Goal: Task Accomplishment & Management: Manage account settings

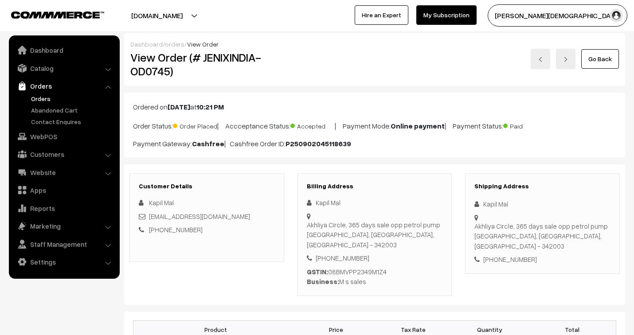
click at [258, 218] on div "[EMAIL_ADDRESS][DOMAIN_NAME]" at bounding box center [207, 217] width 136 height 10
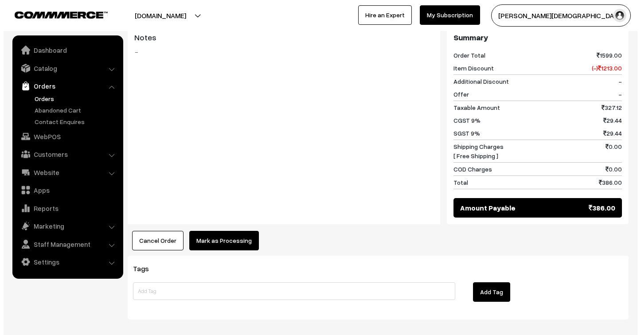
scroll to position [424, 0]
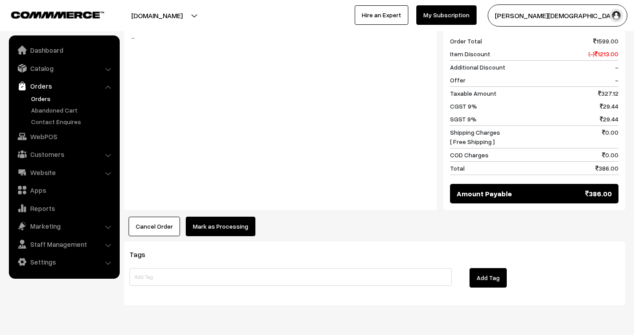
click at [226, 217] on button "Mark as Processing" at bounding box center [221, 227] width 70 height 20
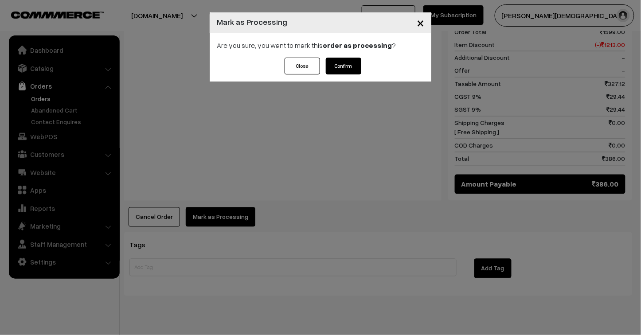
click at [346, 68] on button "Confirm" at bounding box center [343, 66] width 35 height 17
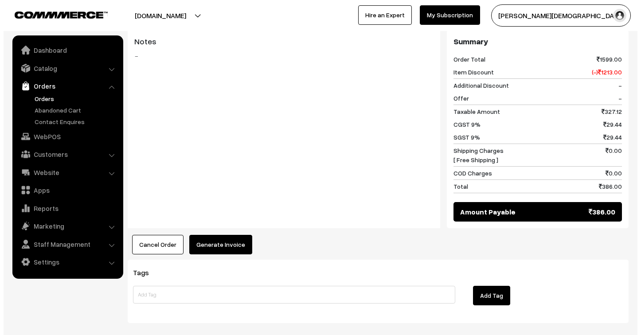
scroll to position [394, 0]
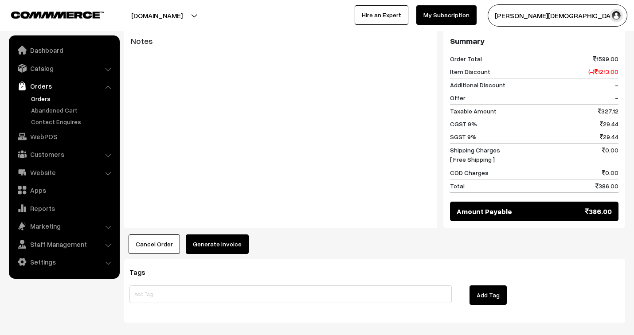
click at [233, 235] on button "Generate Invoice" at bounding box center [217, 245] width 63 height 20
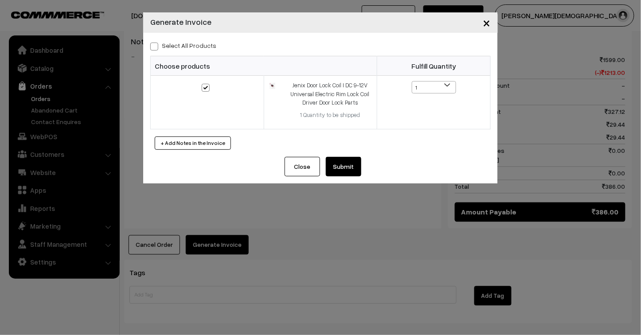
click at [353, 171] on button "Submit" at bounding box center [343, 167] width 35 height 20
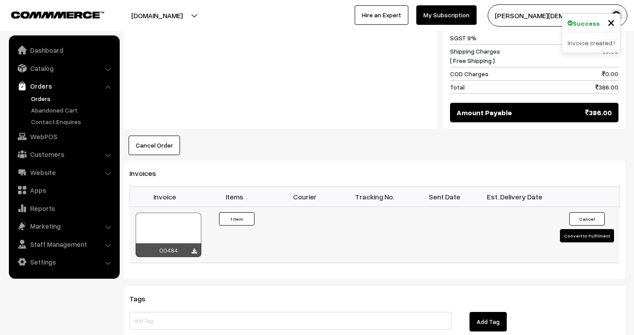
scroll to position [493, 0]
click at [185, 220] on div at bounding box center [169, 235] width 66 height 44
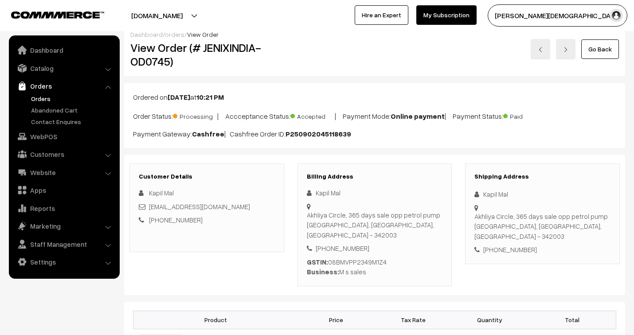
scroll to position [0, 0]
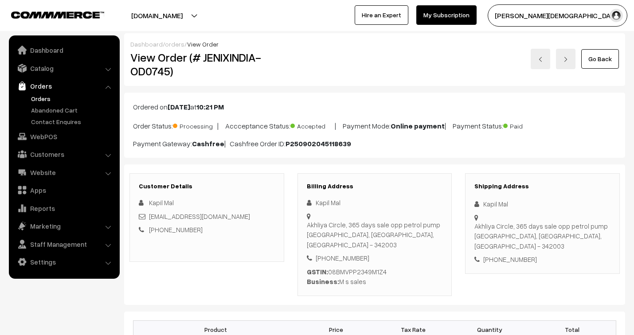
click at [175, 45] on link "orders" at bounding box center [175, 44] width 20 height 8
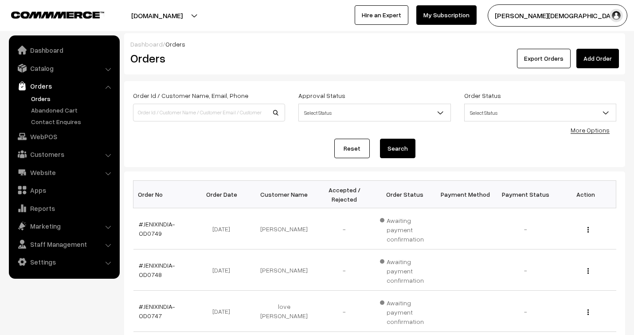
scroll to position [148, 0]
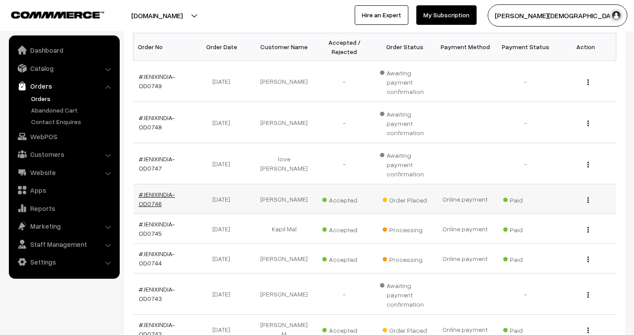
click at [157, 195] on link "#JENIXINDIA-OD0746" at bounding box center [157, 199] width 36 height 17
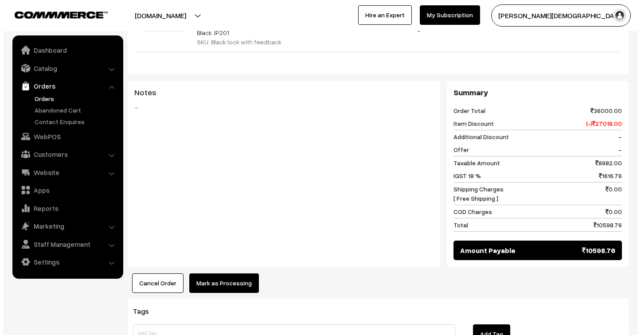
scroll to position [429, 0]
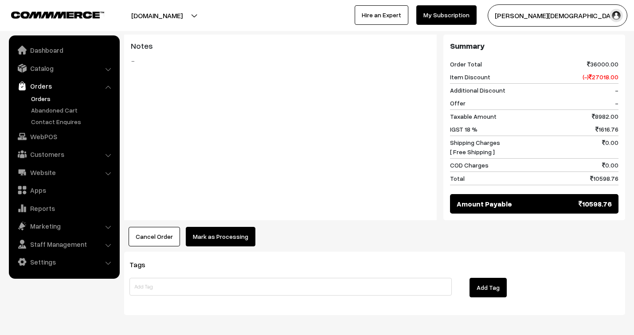
click at [223, 227] on button "Mark as Processing" at bounding box center [221, 237] width 70 height 20
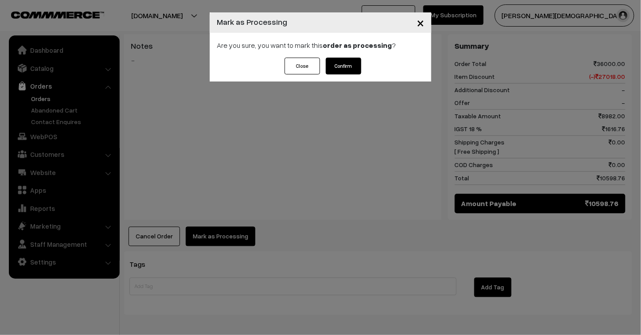
click at [346, 67] on button "Confirm" at bounding box center [343, 66] width 35 height 17
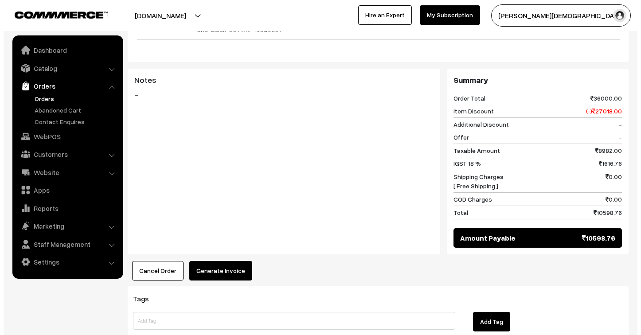
scroll to position [429, 0]
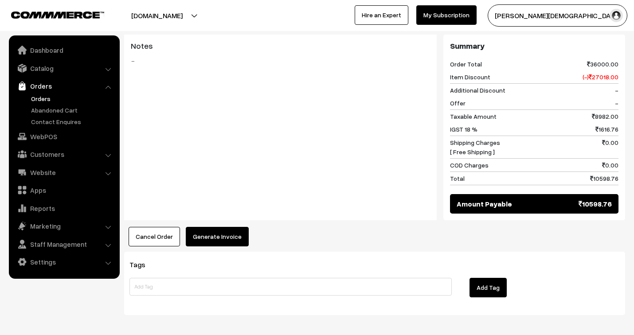
click at [212, 227] on button "Generate Invoice" at bounding box center [217, 237] width 63 height 20
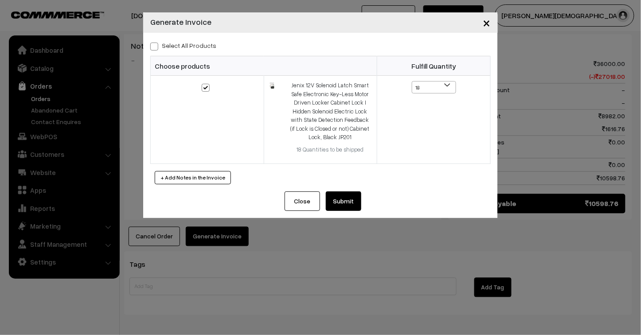
click at [346, 203] on button "Submit" at bounding box center [343, 202] width 35 height 20
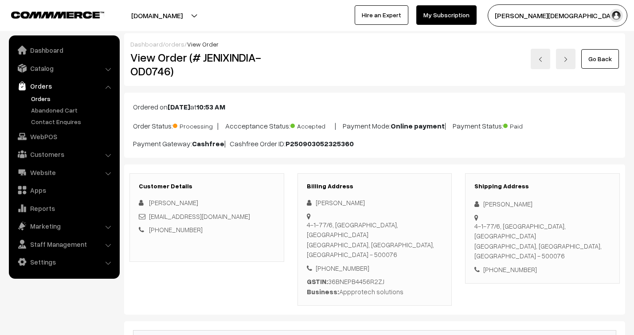
click at [177, 42] on link "orders" at bounding box center [175, 44] width 20 height 8
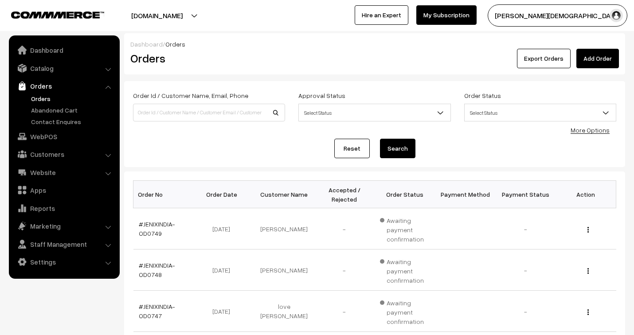
scroll to position [148, 0]
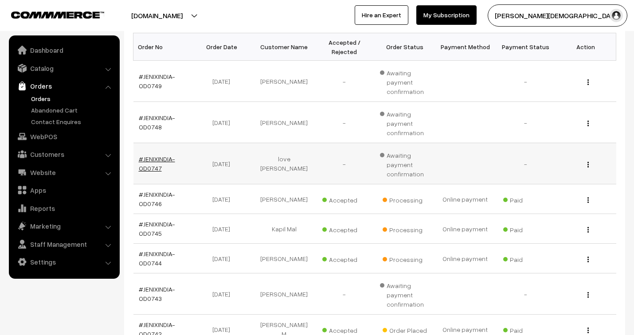
click at [162, 158] on link "#JENIXINDIA-OD0747" at bounding box center [157, 163] width 36 height 17
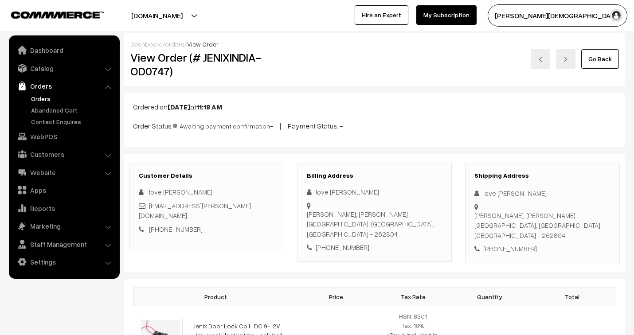
click at [172, 45] on link "orders" at bounding box center [175, 44] width 20 height 8
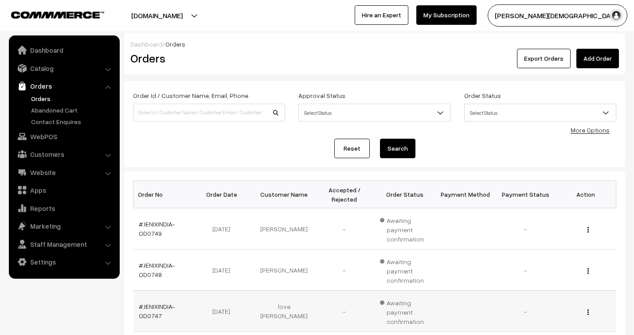
scroll to position [148, 0]
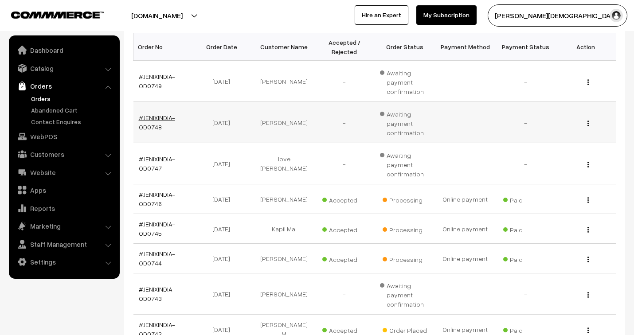
click at [162, 118] on link "#JENIXINDIA-OD0748" at bounding box center [157, 122] width 36 height 17
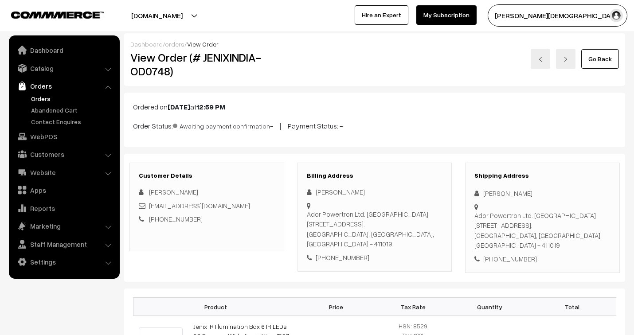
click at [171, 43] on link "orders" at bounding box center [175, 44] width 20 height 8
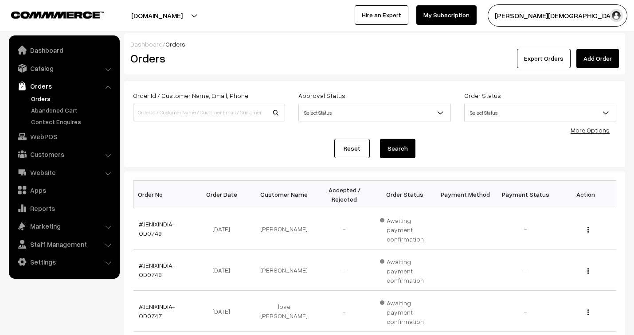
click at [158, 224] on link "#JENIXINDIA-OD0749" at bounding box center [157, 228] width 36 height 17
